Goal: Task Accomplishment & Management: Manage account settings

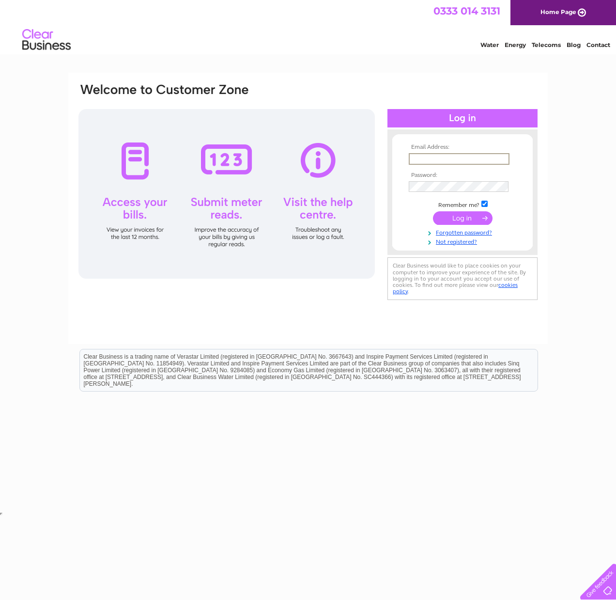
click at [434, 158] on input "text" at bounding box center [459, 159] width 101 height 12
type input "[EMAIL_ADDRESS][DOMAIN_NAME]"
click at [433, 211] on input "submit" at bounding box center [463, 218] width 60 height 14
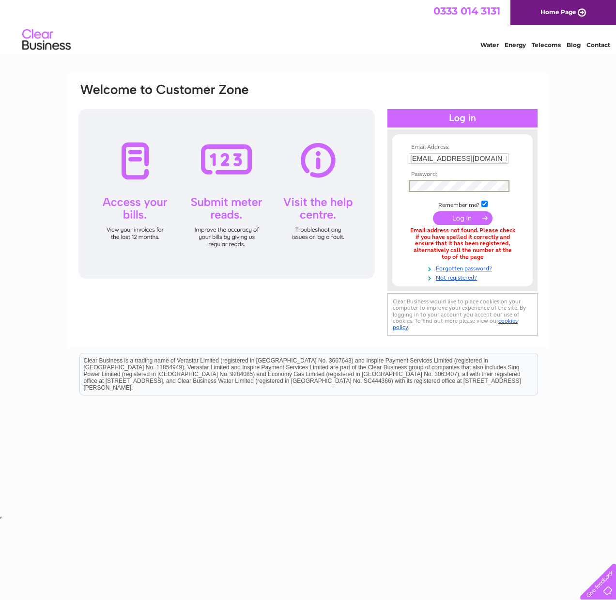
click at [433, 211] on input "submit" at bounding box center [463, 218] width 60 height 14
click at [486, 159] on input "[EMAIL_ADDRESS][DOMAIN_NAME]" at bounding box center [459, 158] width 100 height 11
type input "accounts@envisionshowhomes.com"
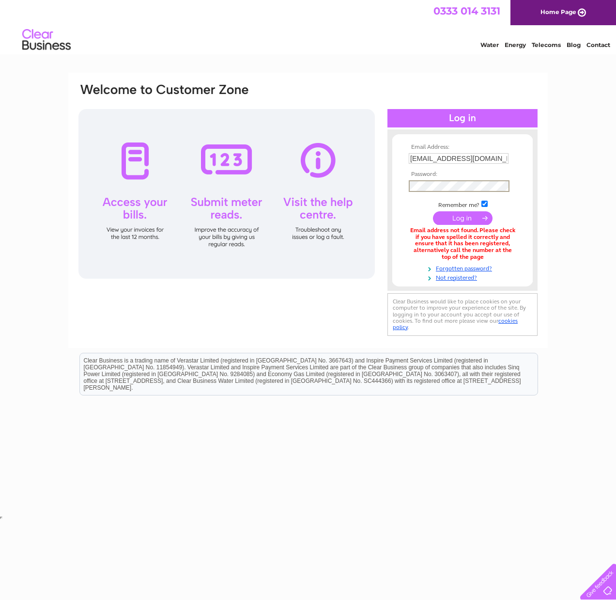
click at [433, 211] on input "submit" at bounding box center [463, 218] width 60 height 14
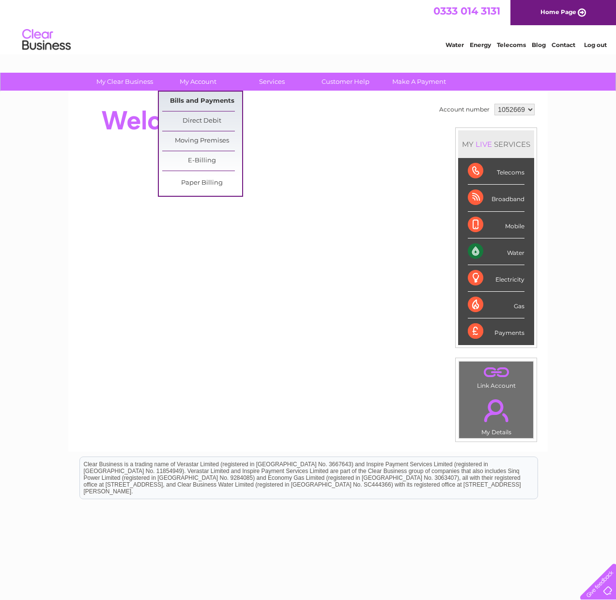
click at [205, 100] on link "Bills and Payments" at bounding box center [202, 101] width 80 height 19
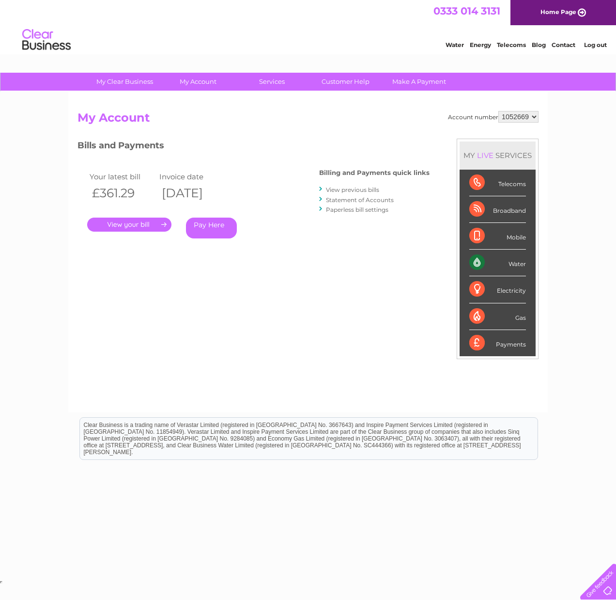
click at [138, 223] on link "." at bounding box center [129, 225] width 84 height 14
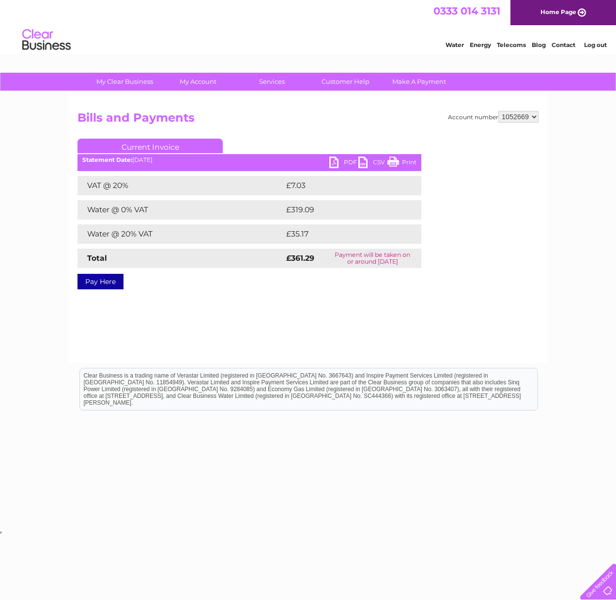
click at [350, 160] on link "PDF" at bounding box center [343, 164] width 29 height 14
